Goal: Navigation & Orientation: Find specific page/section

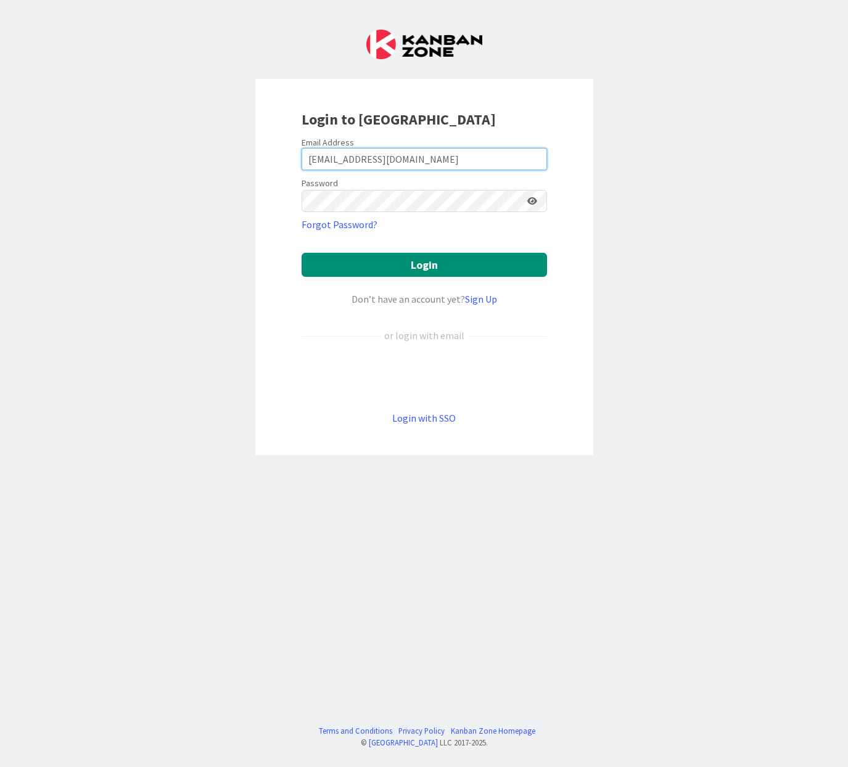
type input "[EMAIL_ADDRESS][DOMAIN_NAME]"
click at [423, 264] on button "Login" at bounding box center [423, 265] width 245 height 24
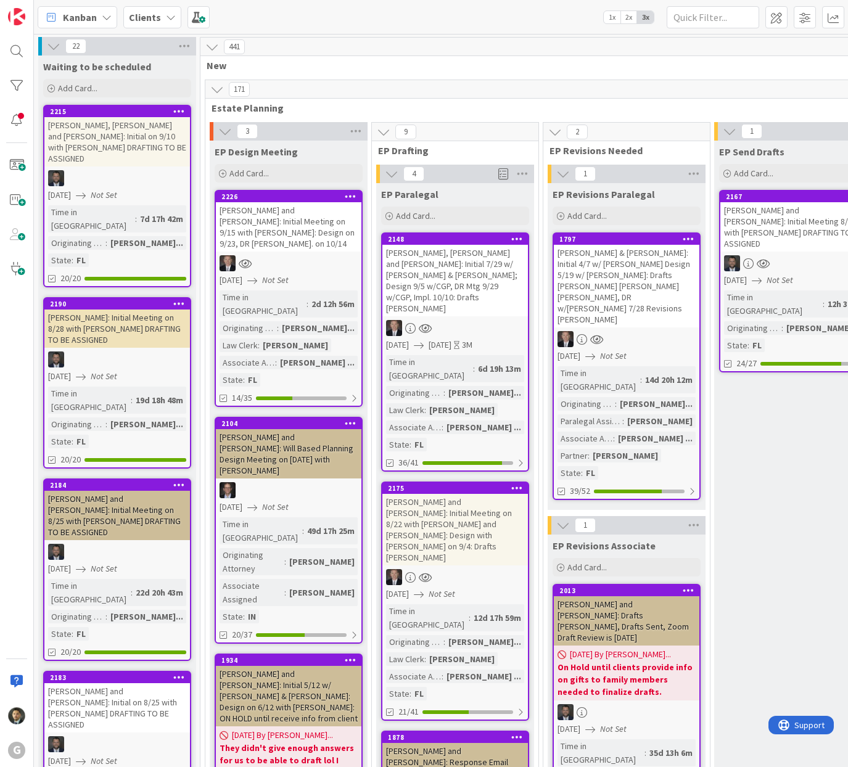
click at [169, 15] on icon at bounding box center [171, 17] width 10 height 10
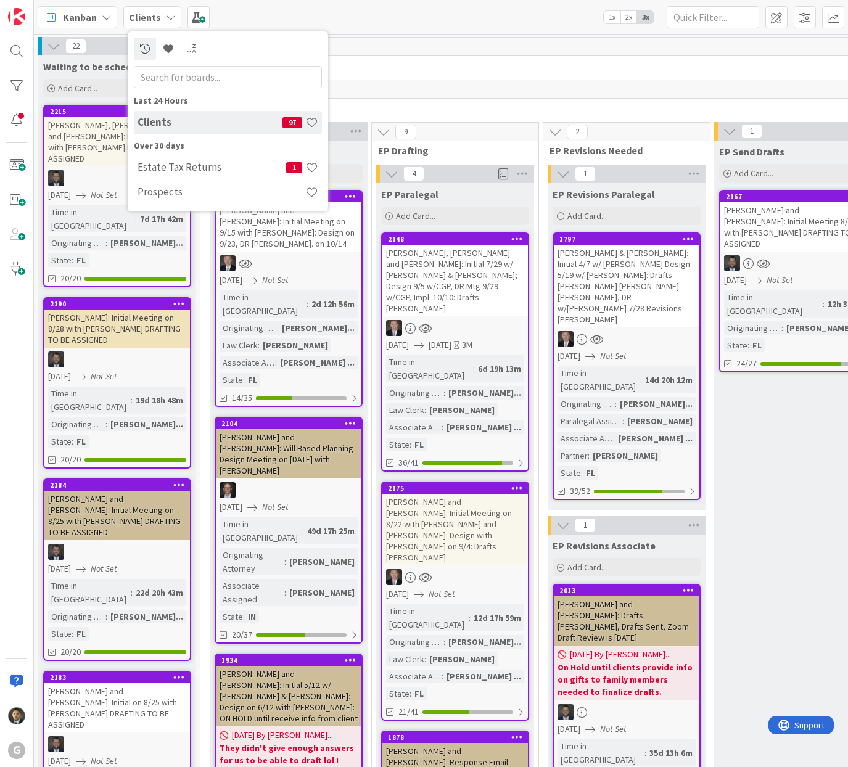
click at [606, 19] on span "1x" at bounding box center [611, 17] width 17 height 12
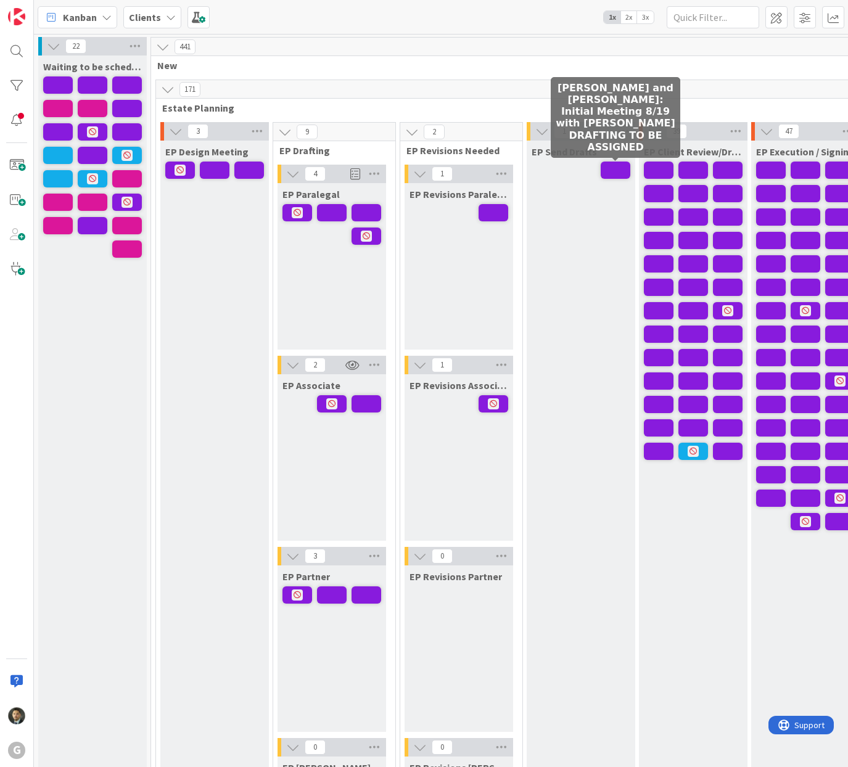
click at [610, 168] on span at bounding box center [615, 169] width 30 height 17
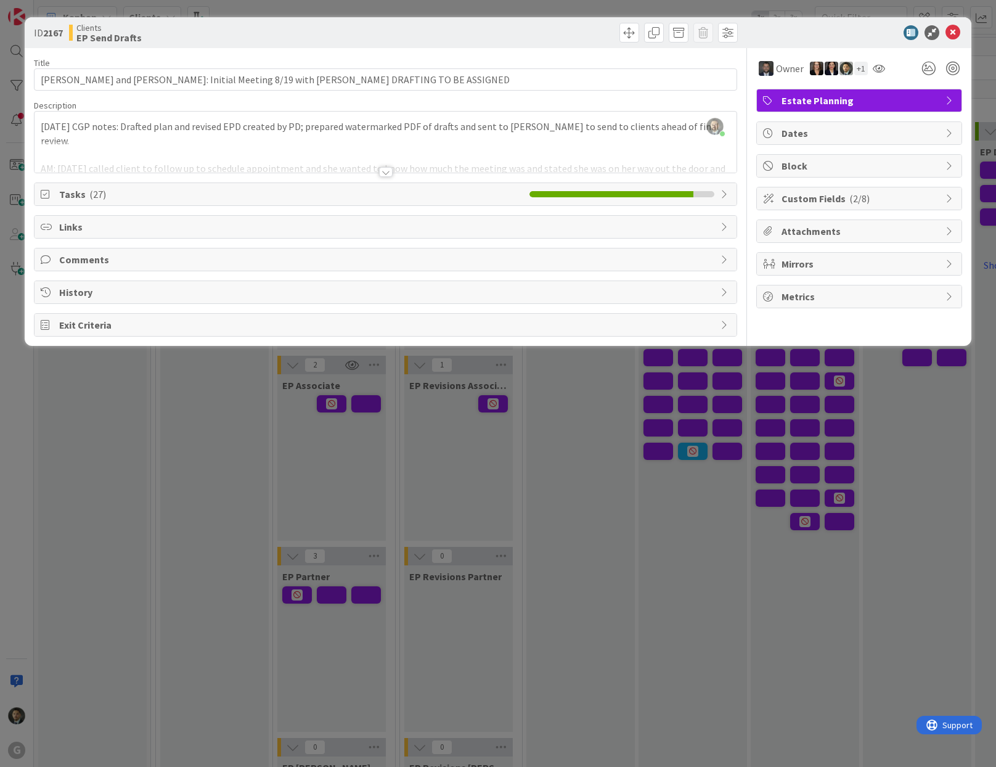
click at [704, 8] on div "ID 2167 Clients EP Send Drafts Title 97 / 128 [PERSON_NAME] and [PERSON_NAME]: …" at bounding box center [498, 383] width 996 height 767
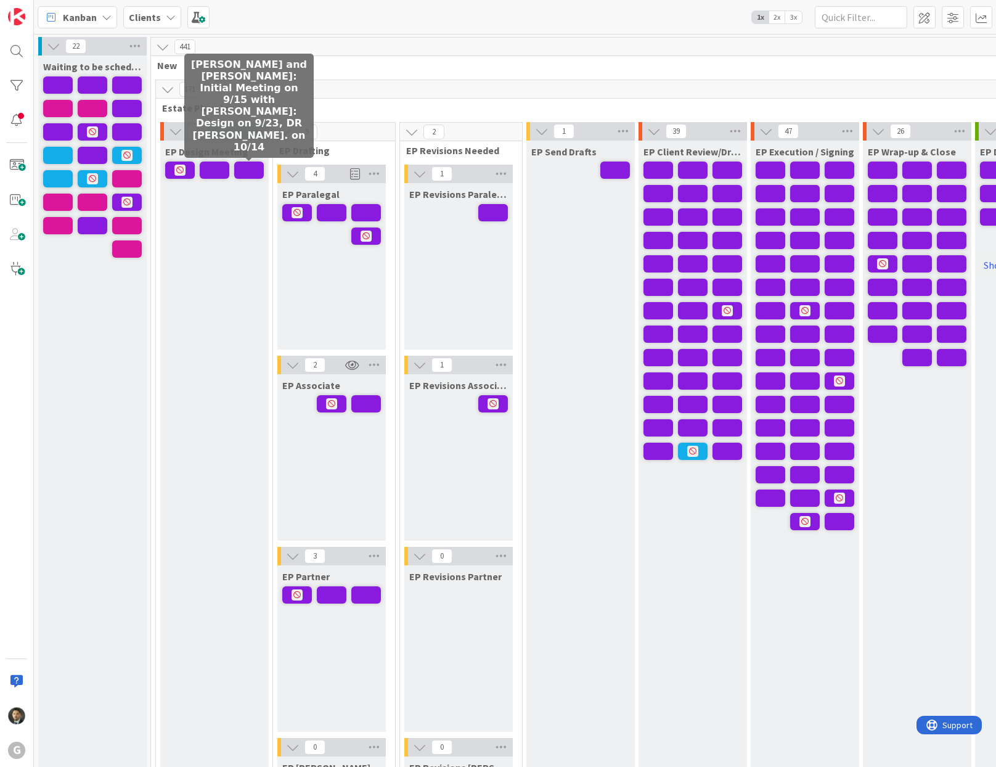
click at [247, 168] on span at bounding box center [249, 169] width 30 height 17
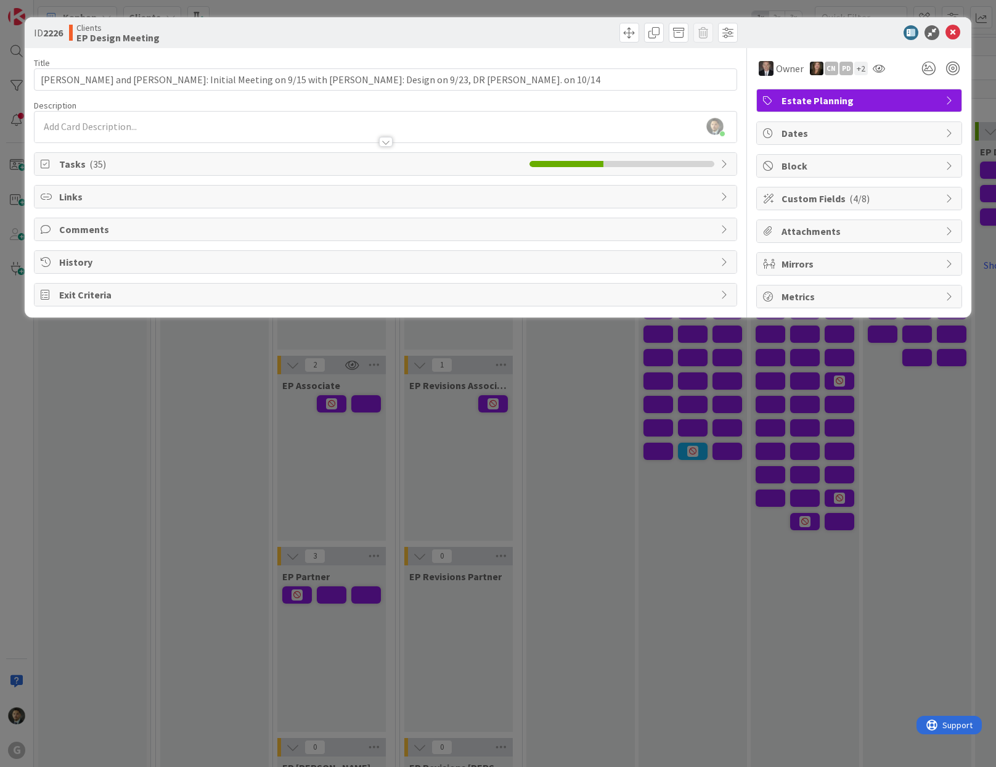
click at [248, 16] on div "ID 2226 Clients EP Design Meeting Title 93 / 128 [PERSON_NAME] and [PERSON_NAME…" at bounding box center [498, 383] width 996 height 767
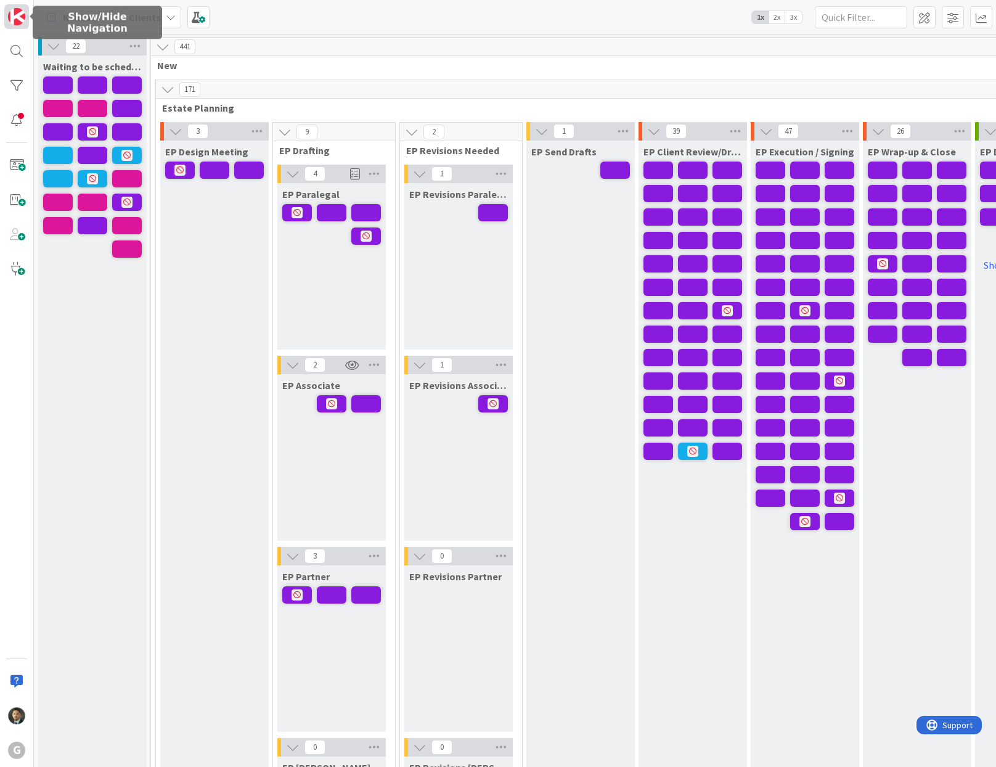
click at [22, 17] on img at bounding box center [16, 16] width 17 height 17
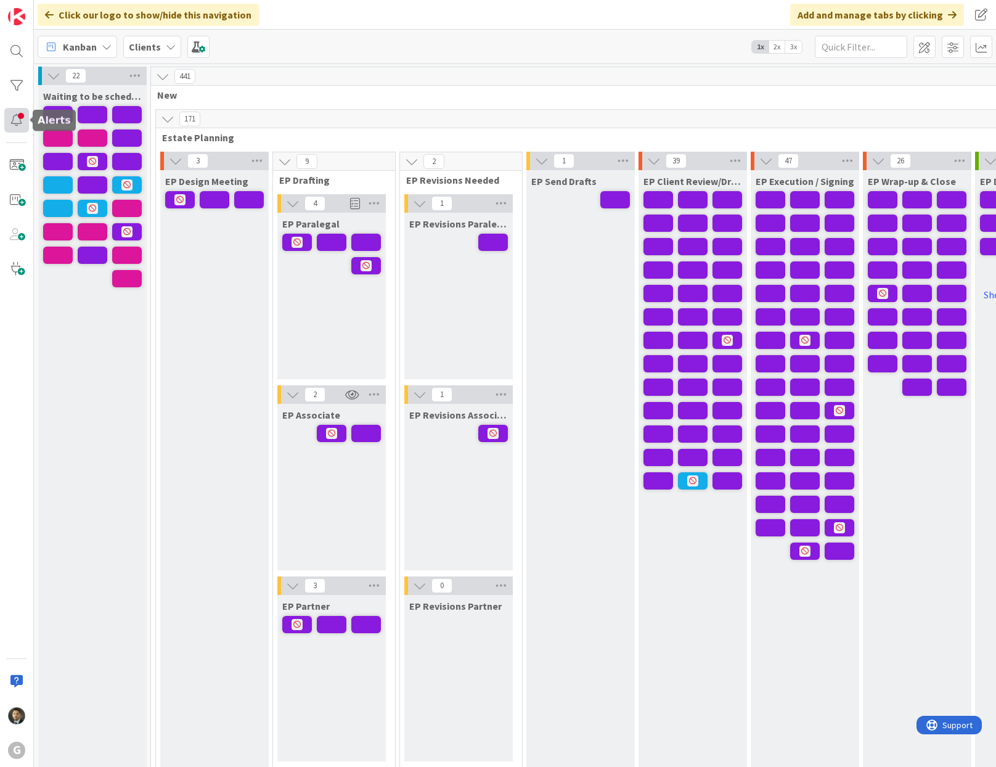
click at [14, 116] on div at bounding box center [16, 120] width 25 height 25
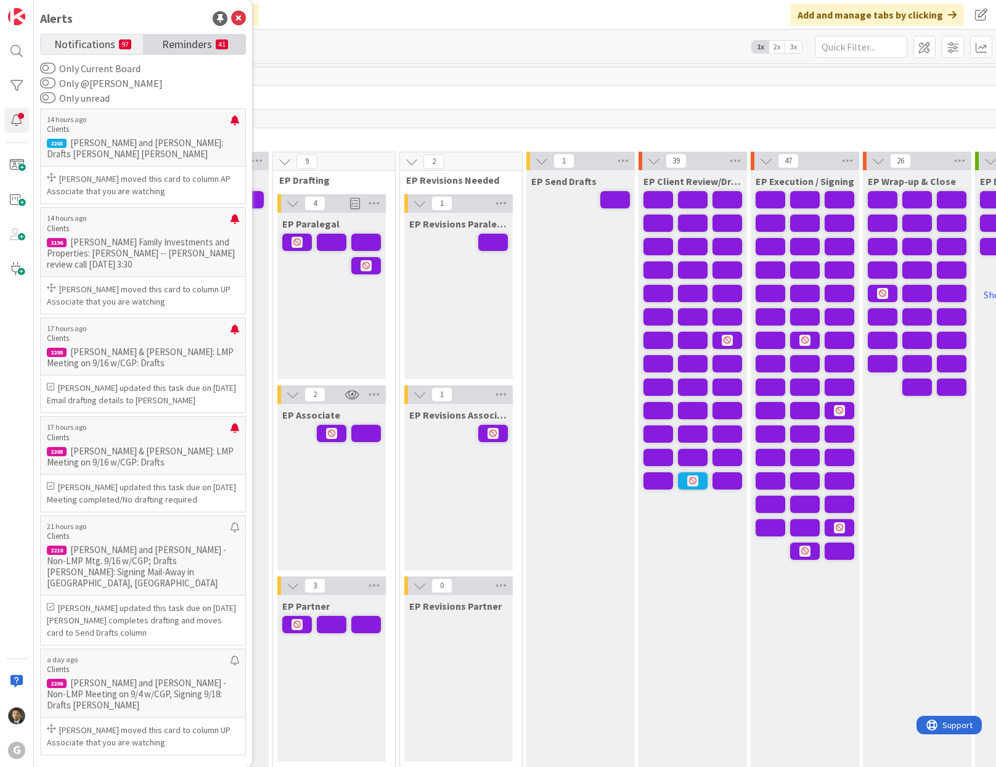
click at [172, 38] on span "Reminders" at bounding box center [187, 43] width 50 height 17
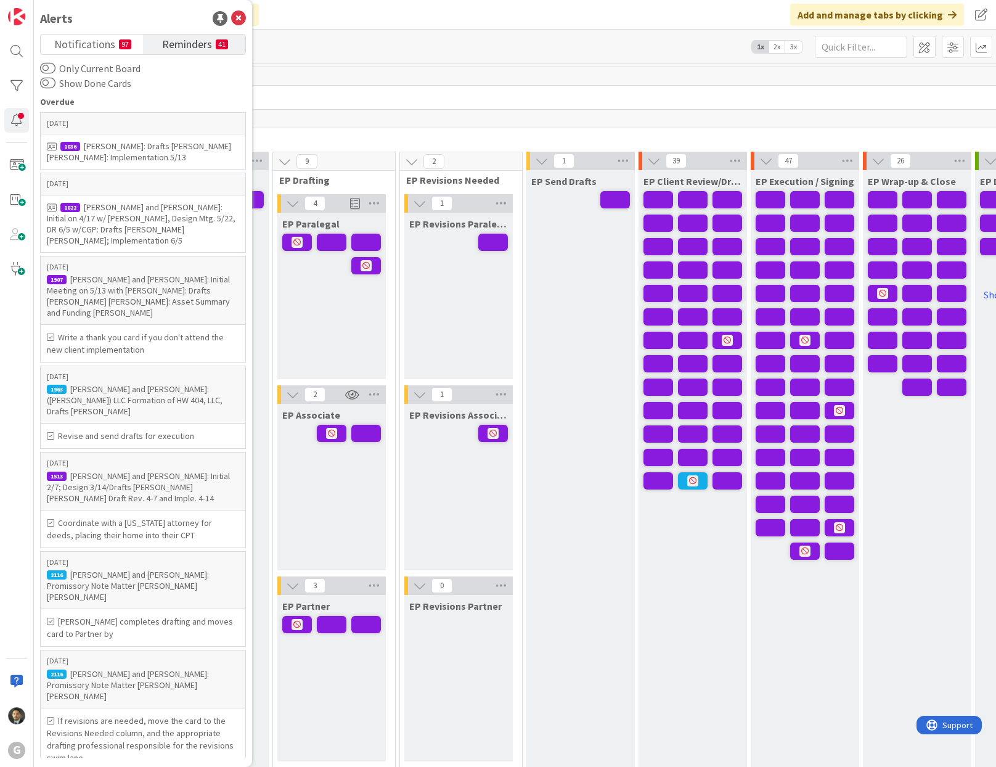
click at [172, 38] on span "Reminders" at bounding box center [187, 43] width 50 height 17
click at [79, 36] on span "Notifications" at bounding box center [84, 43] width 61 height 17
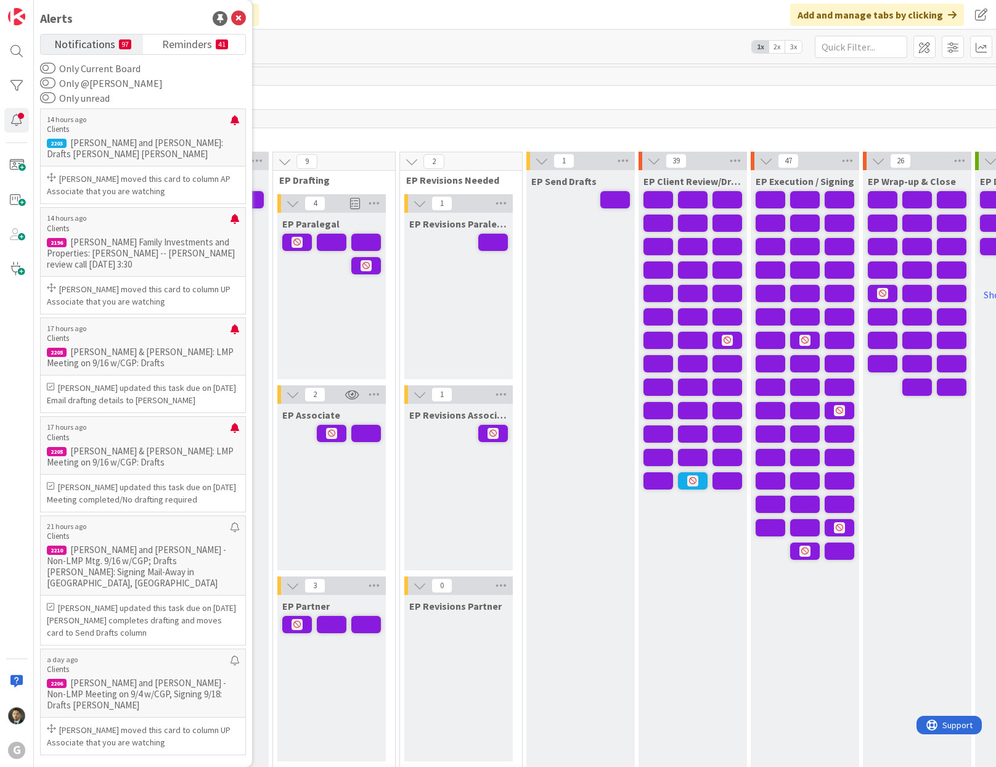
click at [229, 22] on div "Alerts" at bounding box center [143, 18] width 206 height 18
click at [239, 16] on icon at bounding box center [238, 18] width 15 height 15
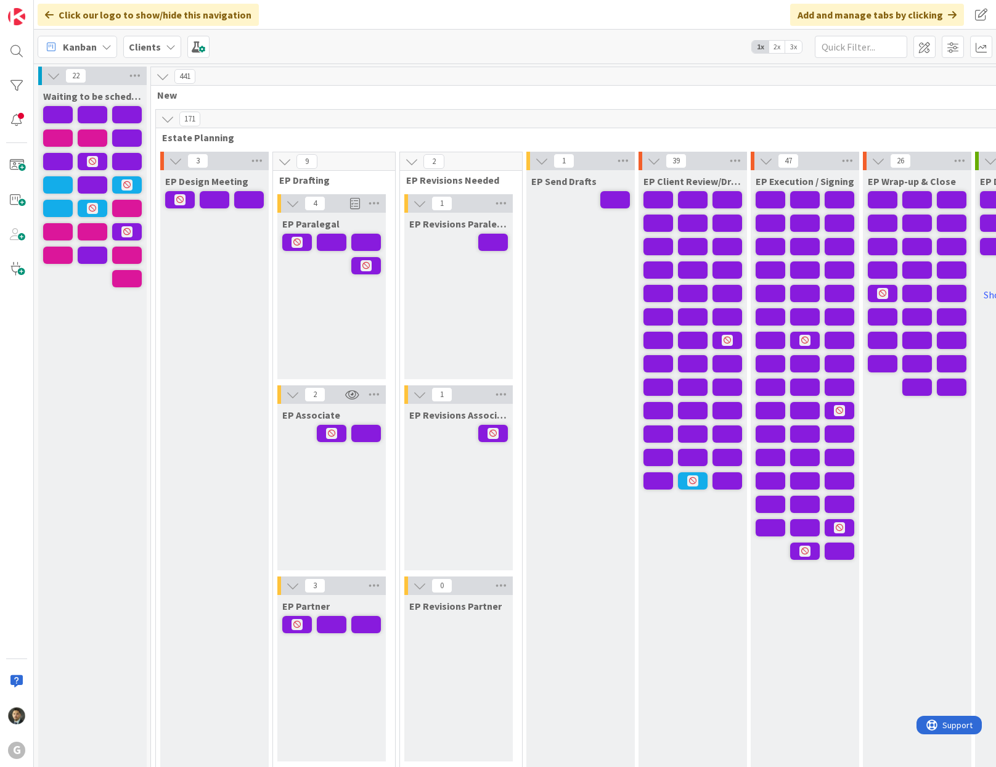
click at [107, 45] on icon at bounding box center [107, 47] width 10 height 10
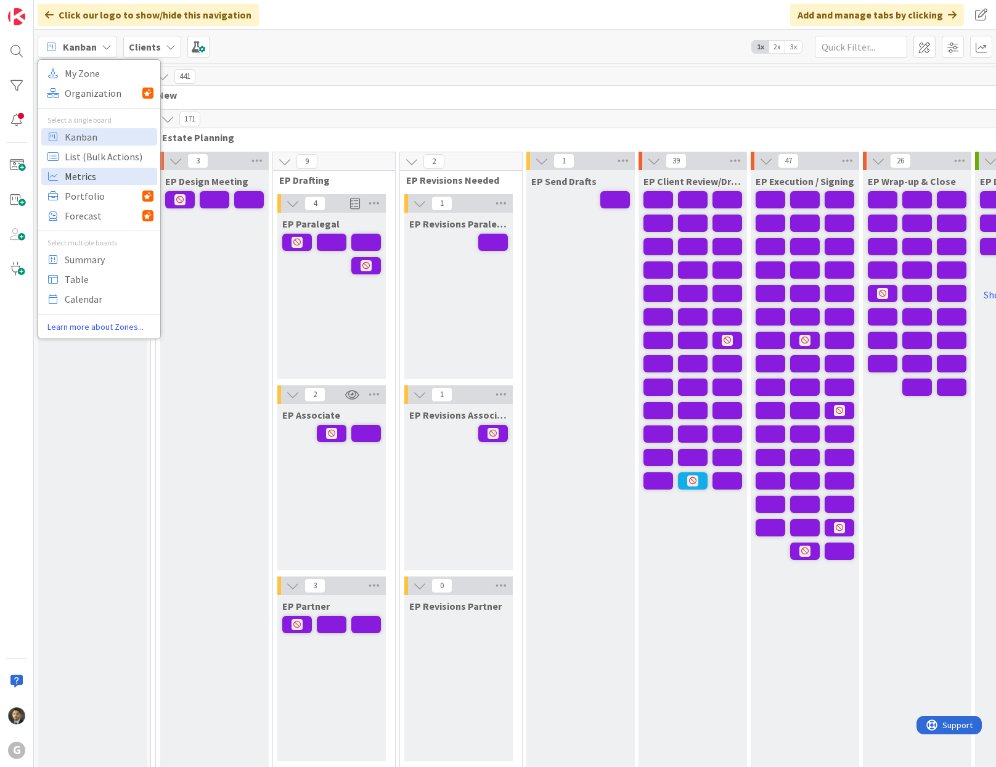
click at [93, 176] on span "Metrics" at bounding box center [109, 176] width 89 height 18
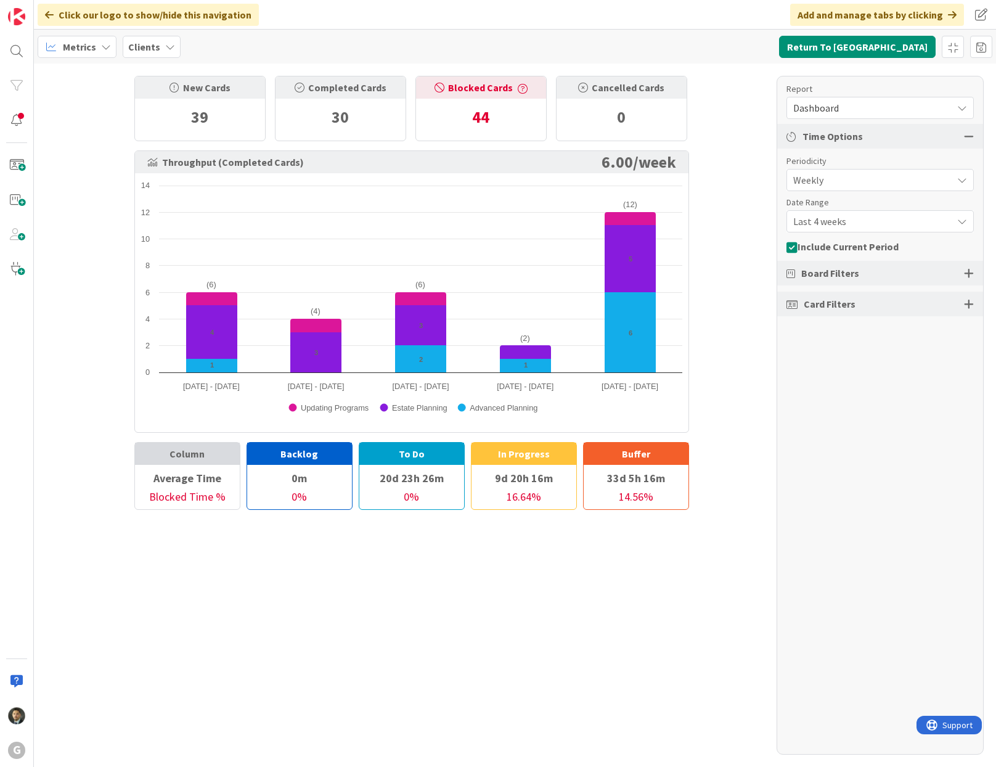
click at [177, 54] on div "Clients" at bounding box center [152, 47] width 58 height 22
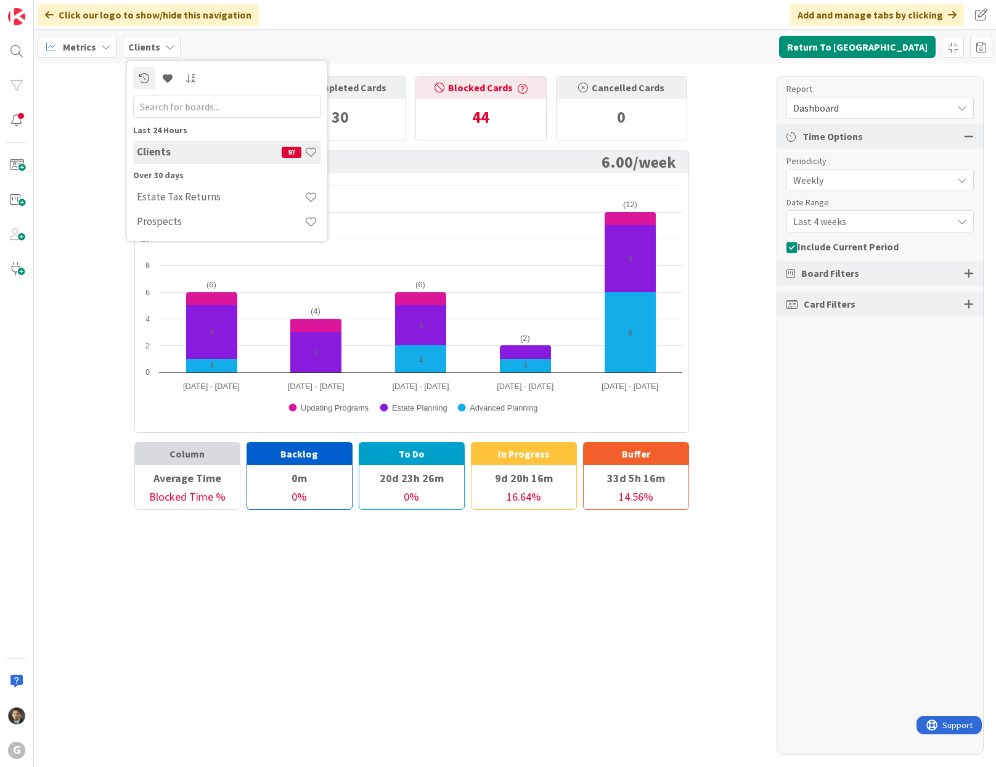
click at [220, 53] on div "Metrics Clients Last 24 Hours Clients 97 Over 30 days Estate Tax Returns Prospe…" at bounding box center [515, 47] width 962 height 34
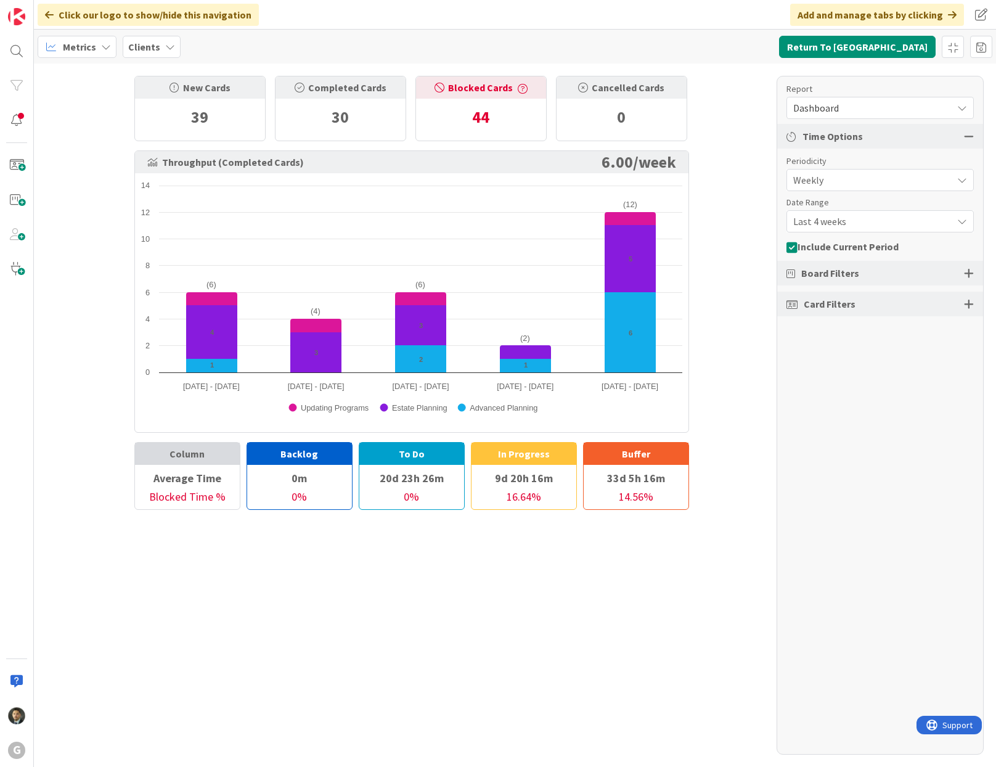
click at [112, 49] on div "Metrics" at bounding box center [77, 47] width 79 height 22
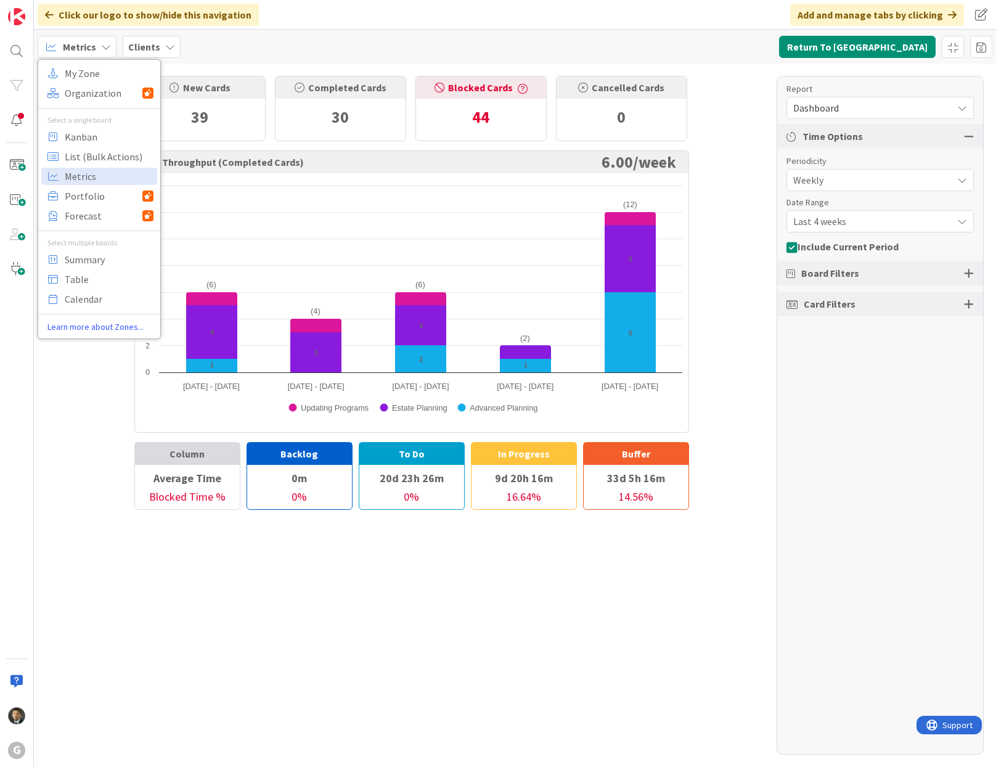
click at [147, 48] on b "Clients" at bounding box center [144, 47] width 32 height 12
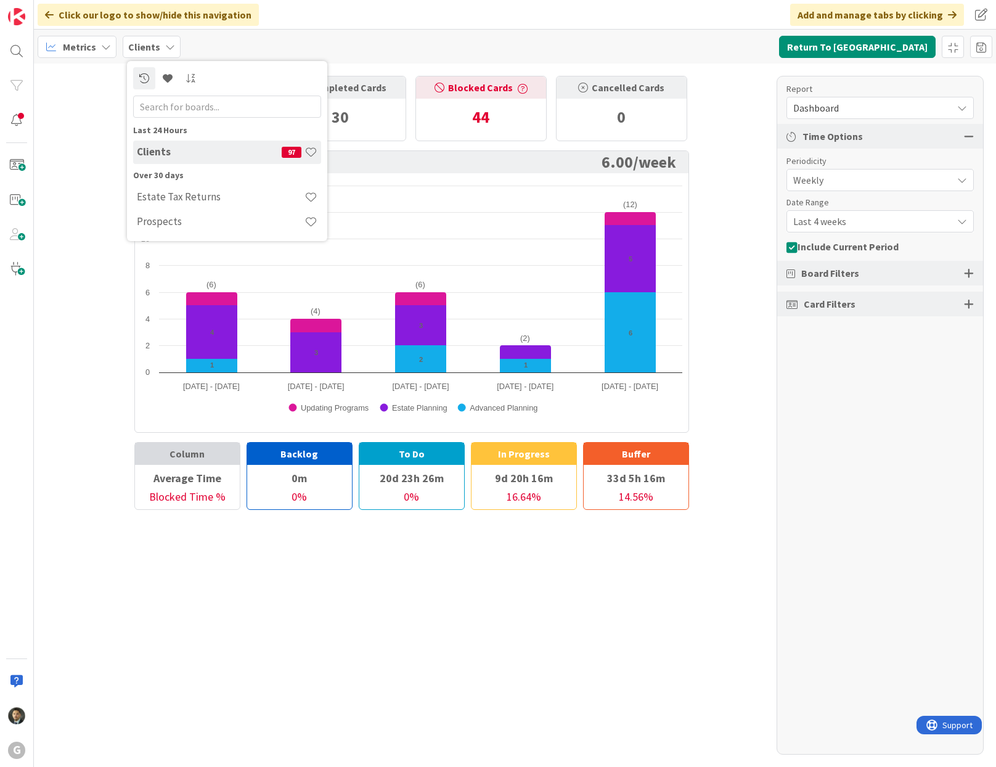
click at [105, 53] on div "Metrics" at bounding box center [77, 47] width 79 height 22
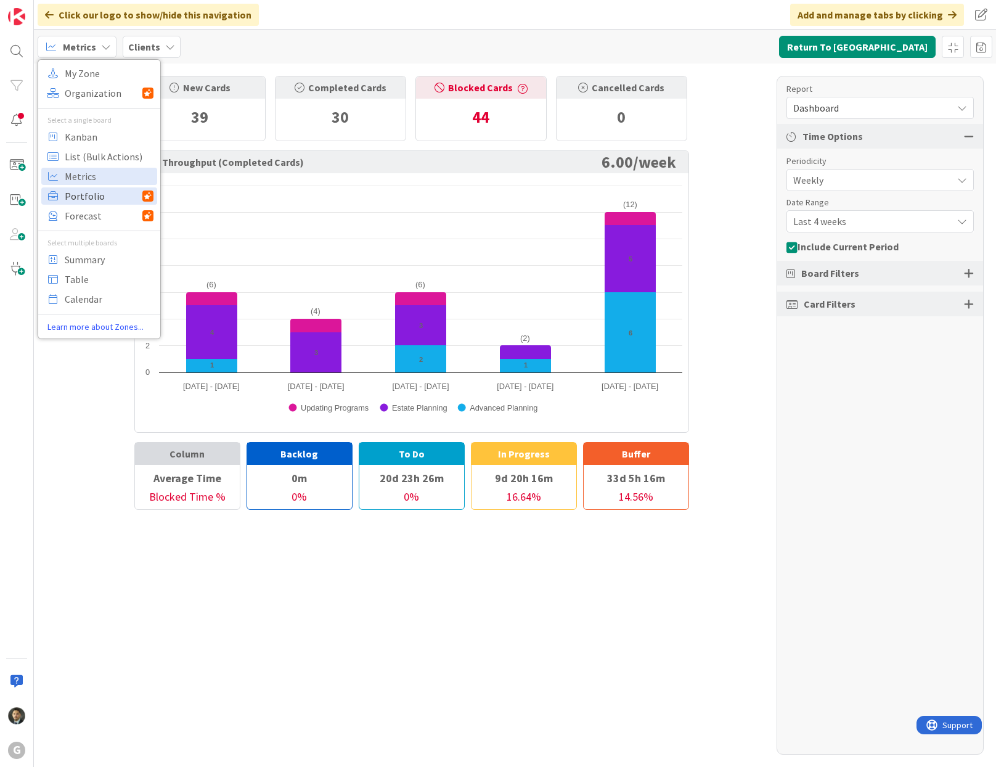
click at [102, 197] on span "Portfolio" at bounding box center [104, 196] width 78 height 18
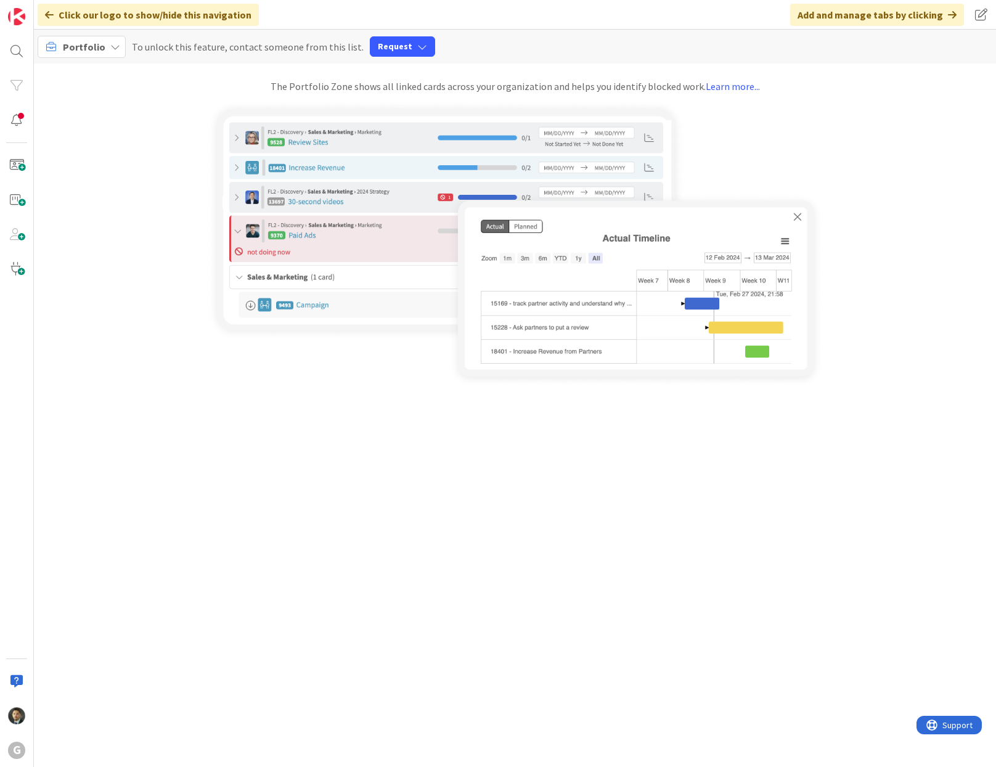
click at [112, 48] on icon at bounding box center [115, 47] width 10 height 10
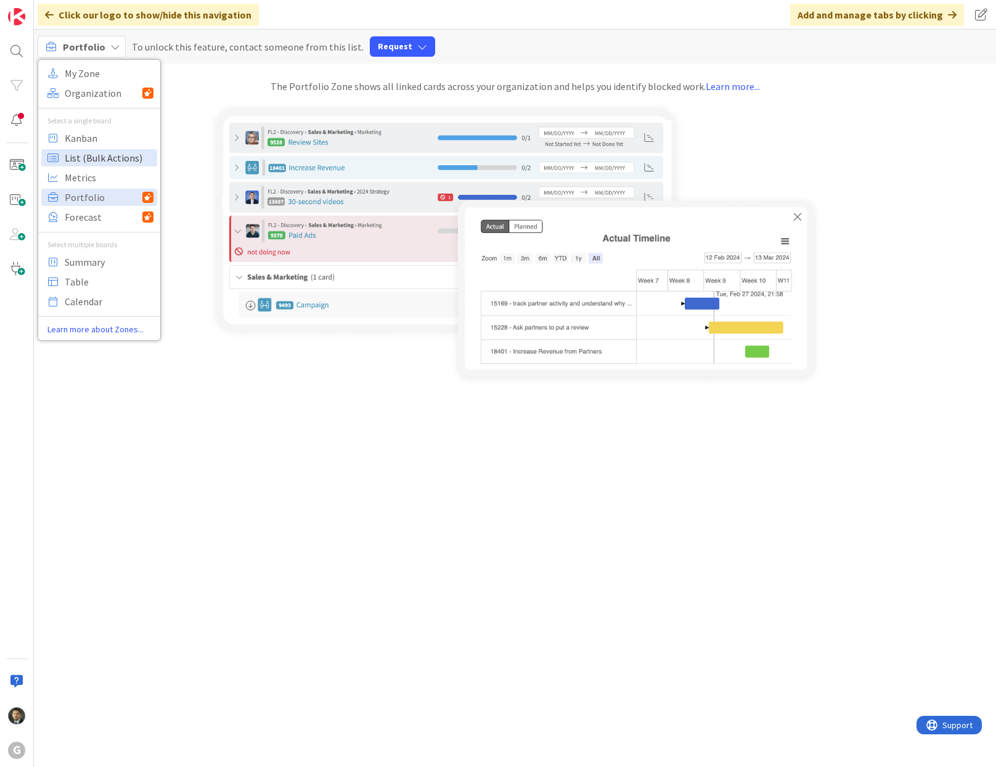
click at [96, 165] on span "List (Bulk Actions)" at bounding box center [109, 158] width 89 height 18
